Goal: Find specific page/section: Find specific page/section

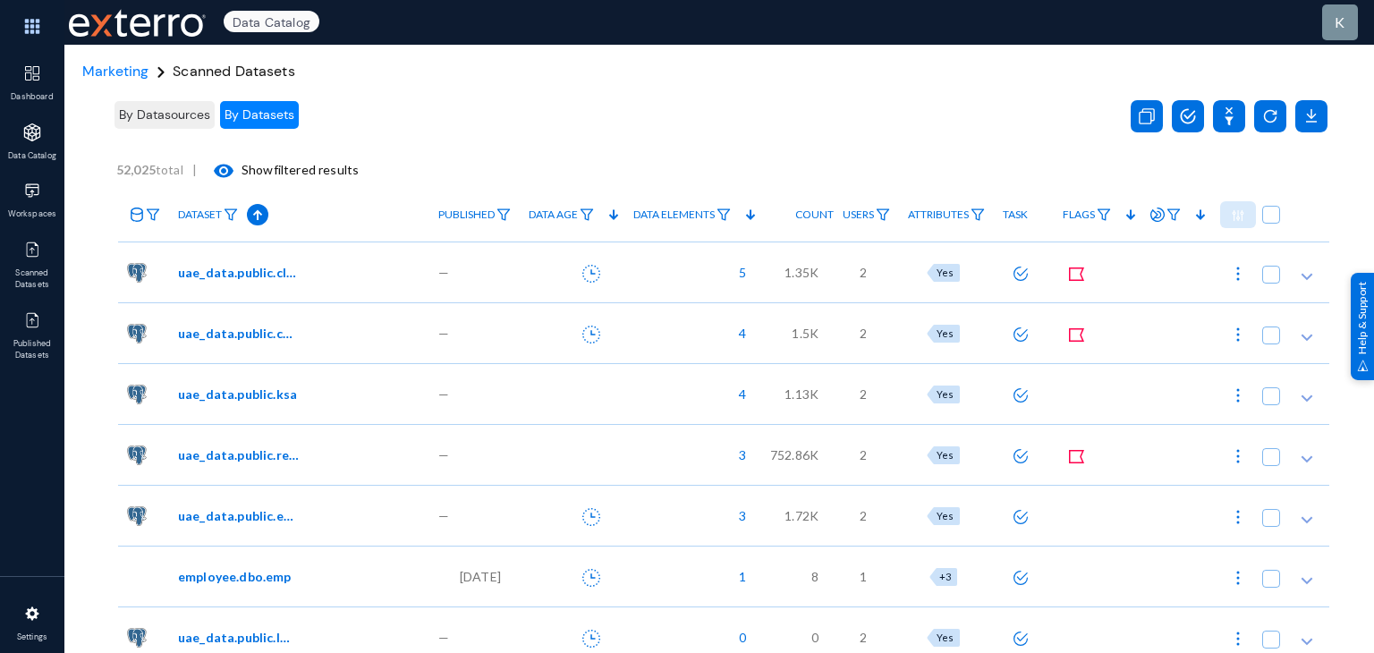
click at [380, 59] on div "Marketing Scanned Datasets" at bounding box center [718, 72] width 1309 height 54
click at [37, 135] on img at bounding box center [32, 132] width 18 height 18
